Goal: Task Accomplishment & Management: Use online tool/utility

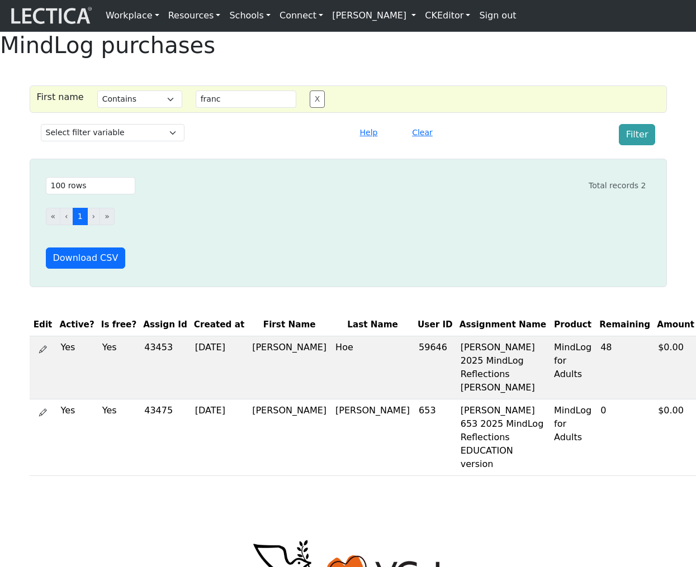
select select "icontains"
select select "100"
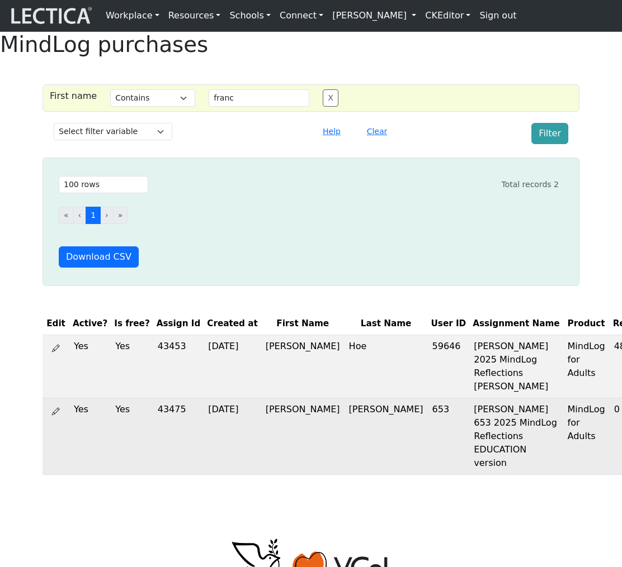
click at [428, 433] on td "653" at bounding box center [449, 437] width 42 height 77
copy td "653"
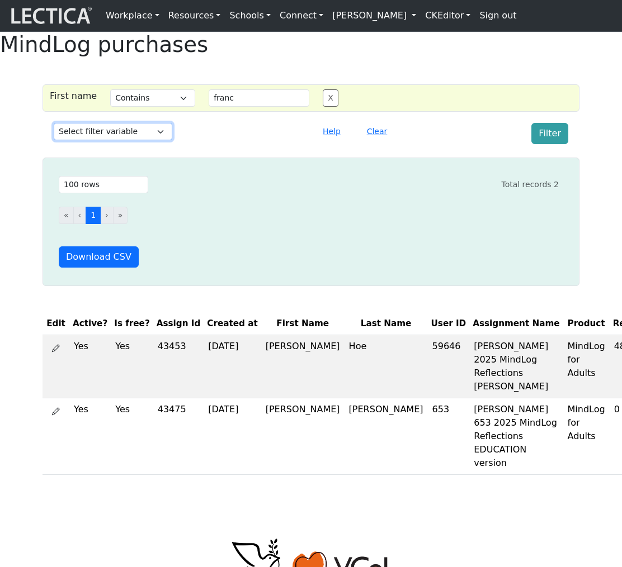
select select "user_id"
select select
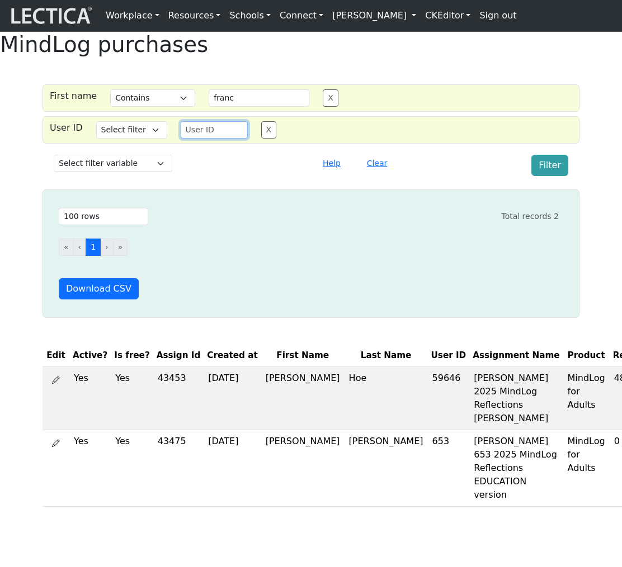
click at [212, 139] on input "number" at bounding box center [214, 129] width 67 height 17
paste input "653"
type input "653"
select select "iexact"
select select
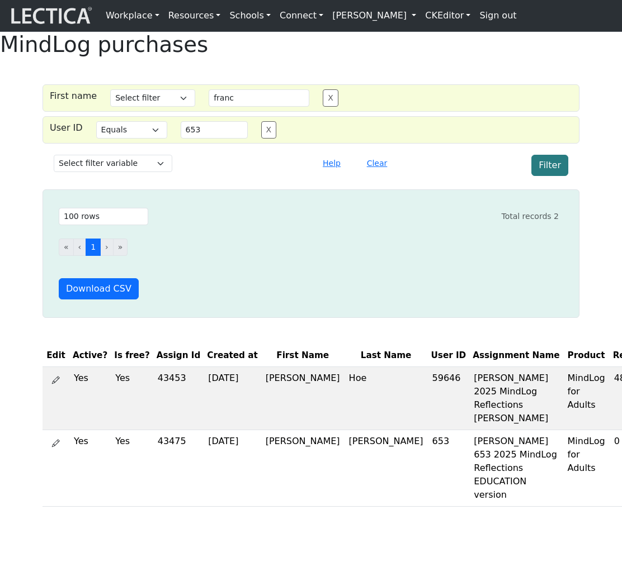
click at [550, 176] on button "Filter" at bounding box center [549, 165] width 37 height 21
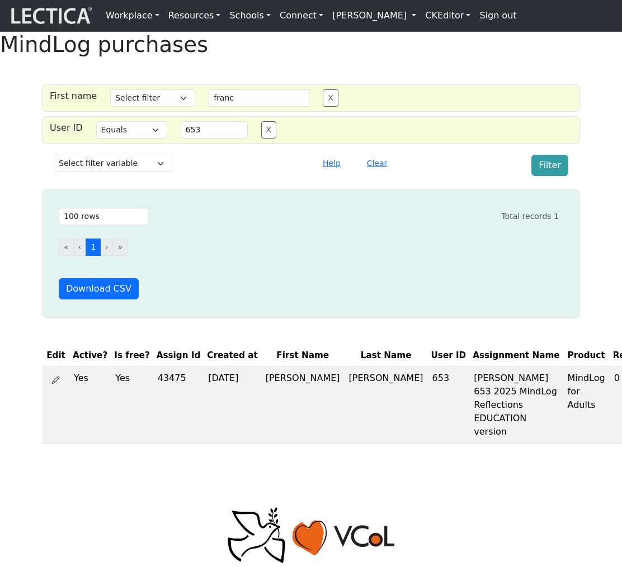
drag, startPoint x: 611, startPoint y: 313, endPoint x: 619, endPoint y: 313, distance: 7.8
click at [610, 313] on div "MindLog purchases First name Select filter Contains Equals Does not equal Start…" at bounding box center [311, 242] width 622 height 421
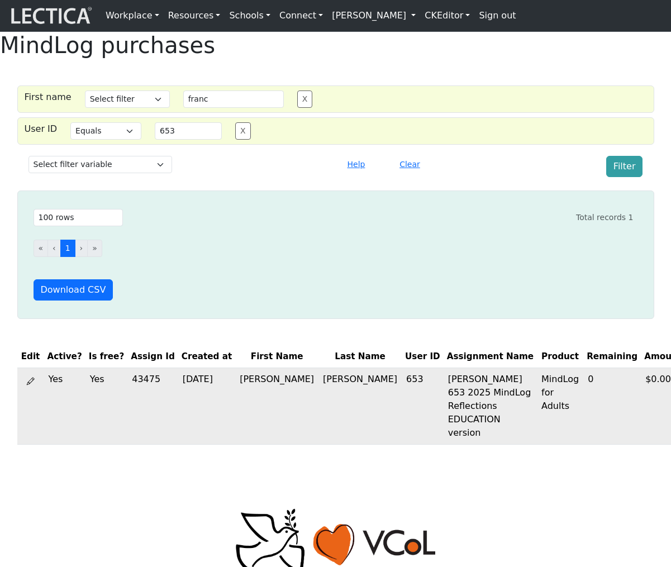
click at [27, 386] on icon at bounding box center [31, 381] width 8 height 9
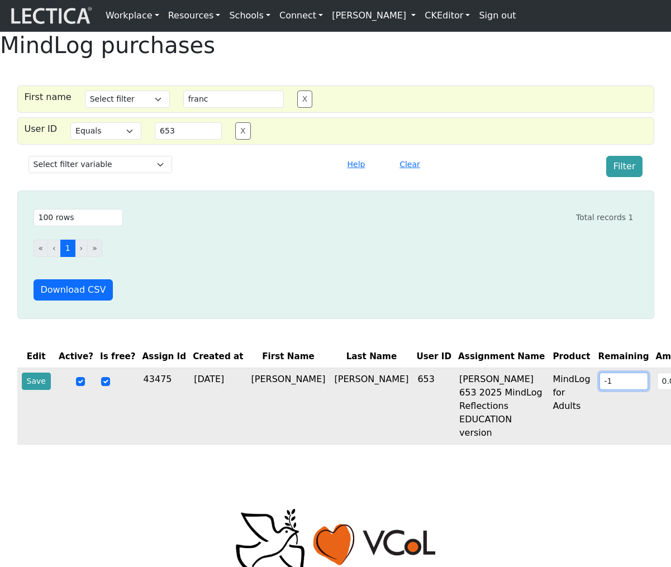
click at [600, 390] on input "-1" at bounding box center [624, 381] width 49 height 17
click at [600, 390] on input "0" at bounding box center [624, 381] width 49 height 17
type input "1"
click at [600, 390] on input "1" at bounding box center [624, 381] width 49 height 17
click at [38, 390] on button "Save" at bounding box center [36, 381] width 29 height 17
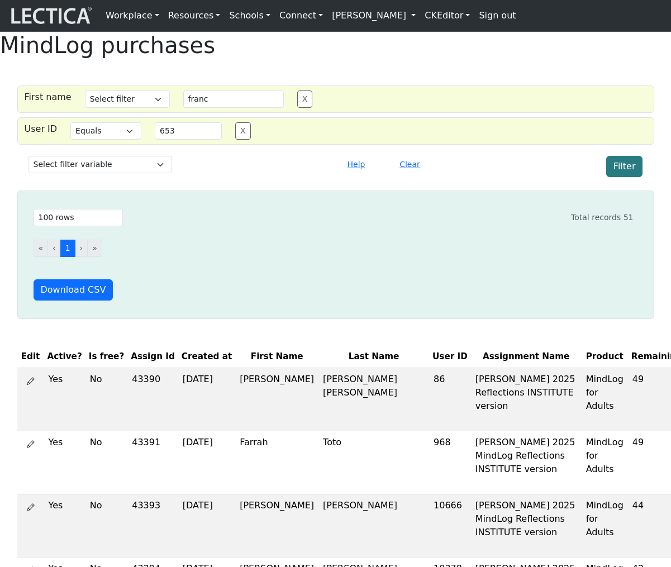
click at [622, 177] on button "Filter" at bounding box center [625, 166] width 37 height 21
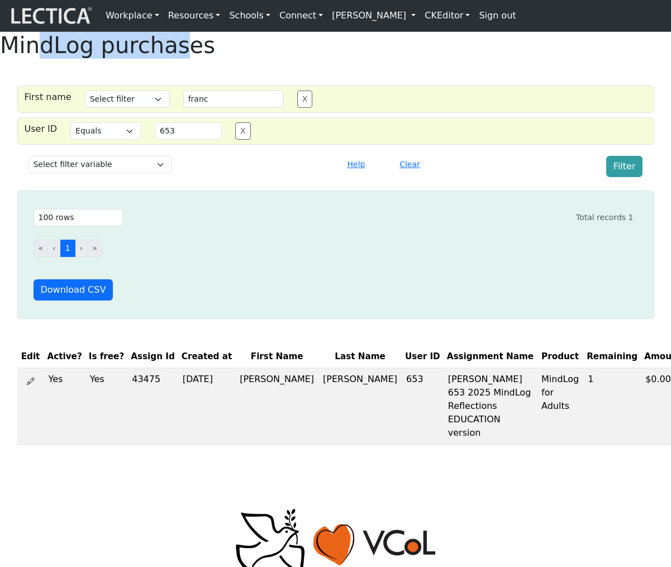
drag, startPoint x: 276, startPoint y: 63, endPoint x: 411, endPoint y: 53, distance: 135.1
click at [411, 53] on h1 "MindLog purchases" at bounding box center [335, 45] width 671 height 27
